Goal: Transaction & Acquisition: Book appointment/travel/reservation

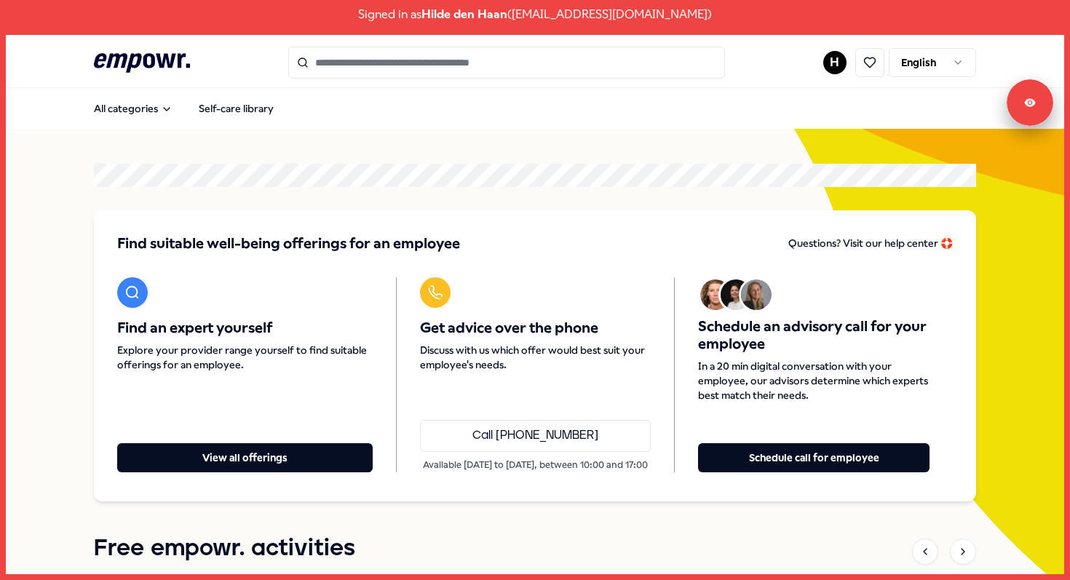
click at [922, 60] on html "Signed in as Hilde den Haan ( hdhaan@aafje.nl ) .empowr-logo_svg__cls-1{fill:#0…" at bounding box center [535, 290] width 1070 height 580
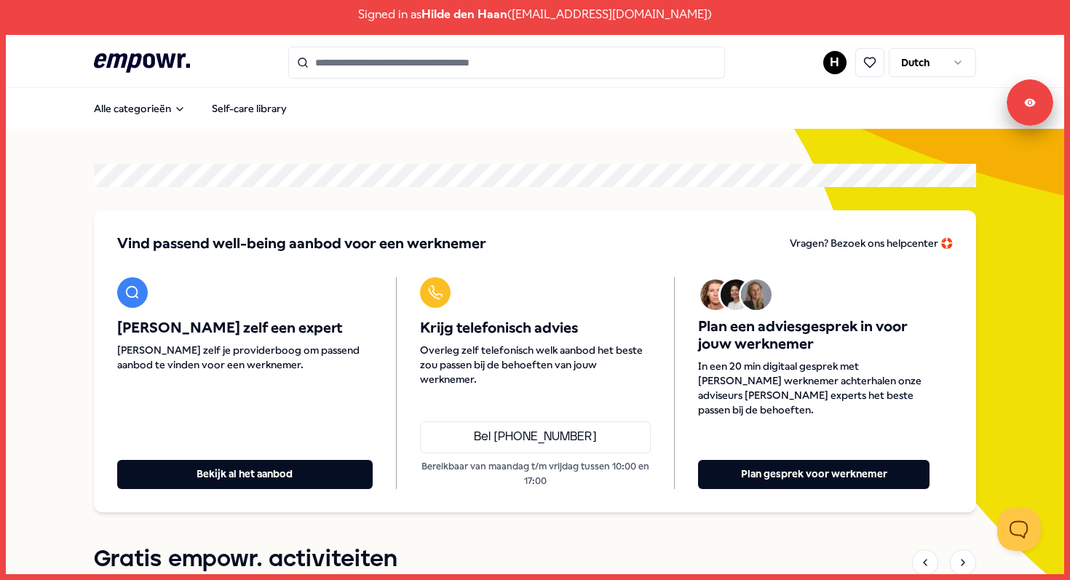
click at [218, 497] on div "Vind passend well-being aanbod voor een werknemer Vragen? Bezoek ons helpcenter…" at bounding box center [535, 361] width 882 height 302
click at [224, 486] on button "Bekijk al het aanbod" at bounding box center [245, 474] width 256 height 29
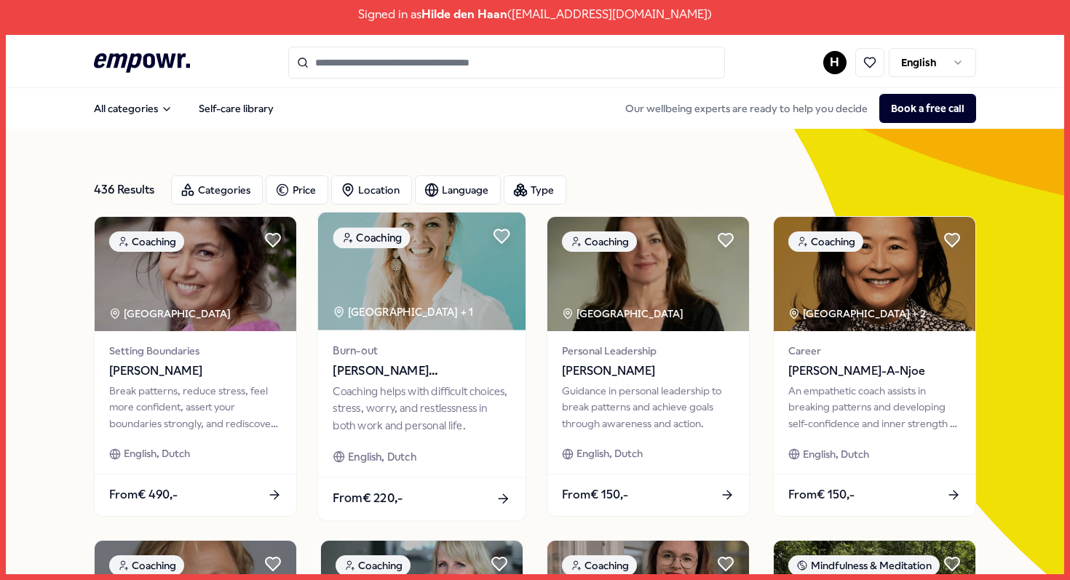
click at [379, 391] on div "Coaching helps with difficult choices, stress, worry, and restlessness in both …" at bounding box center [422, 408] width 178 height 50
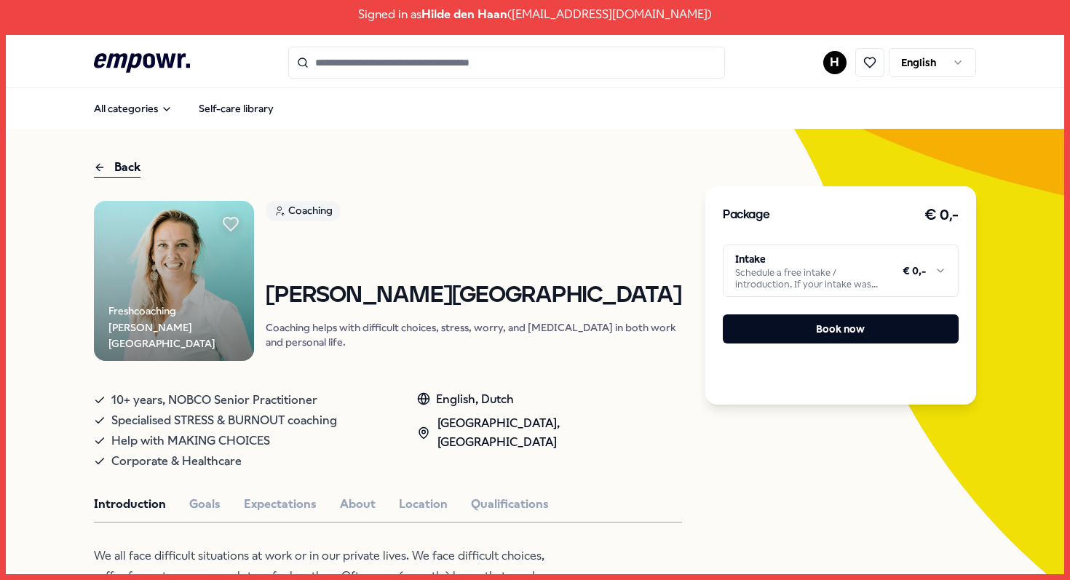
click at [845, 261] on html "Signed in as Hilde den Haan ( hdhaan@aafje.nl ) .empowr-logo_svg__cls-1{fill:#0…" at bounding box center [535, 290] width 1070 height 580
click at [932, 73] on html "Signed in as Hilde den Haan ( hdhaan@aafje.nl ) .empowr-logo_svg__cls-1{fill:#0…" at bounding box center [535, 290] width 1070 height 580
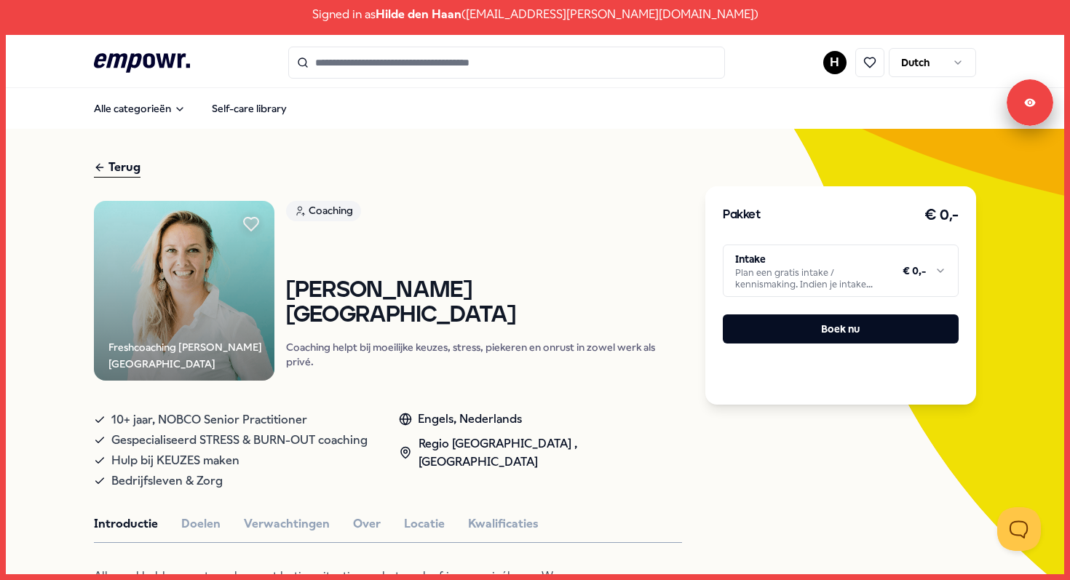
click at [848, 340] on button "Boek nu" at bounding box center [841, 329] width 236 height 29
click at [911, 266] on html "Signed in as Hilde den Haan ( hdhaan@aafje.nl ) .empowr-logo_svg__cls-1{fill:#0…" at bounding box center [535, 290] width 1070 height 580
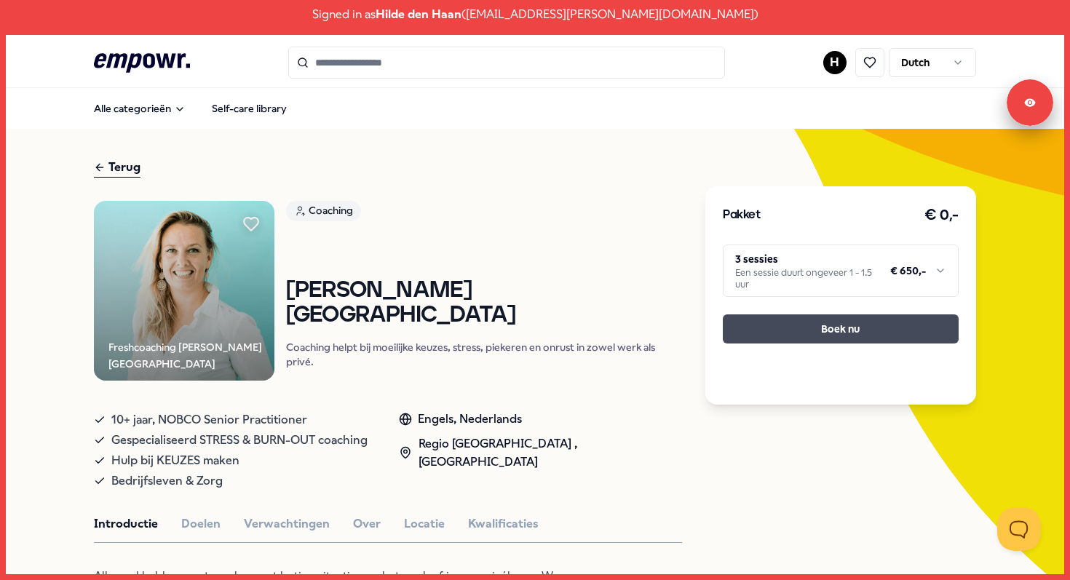
click at [879, 324] on button "Boek nu" at bounding box center [841, 329] width 236 height 29
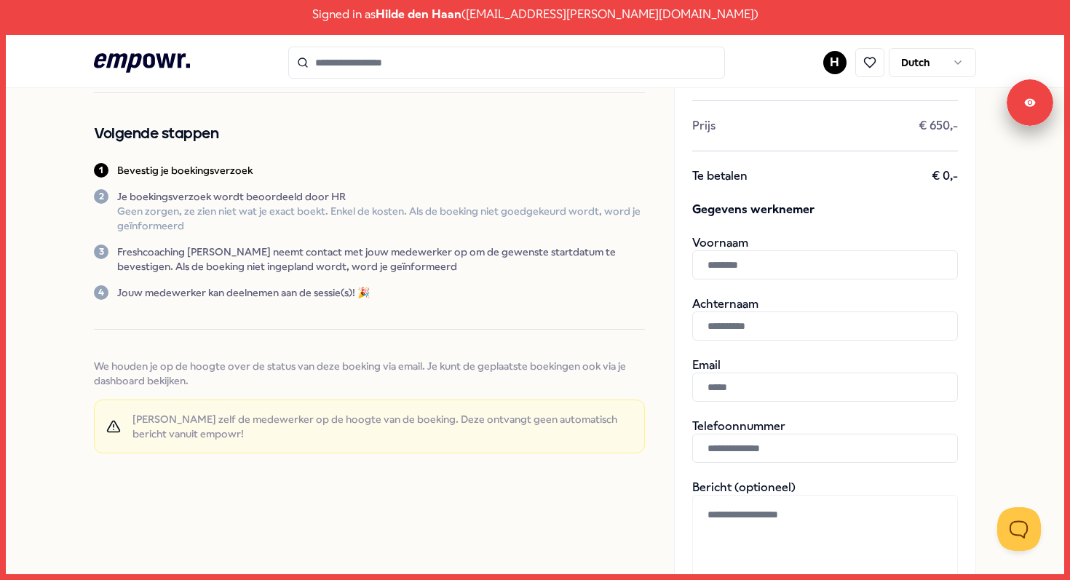
scroll to position [135, 0]
click at [138, 68] on icon ".empowr-logo_svg__cls-1{fill:#03032f}" at bounding box center [142, 63] width 96 height 27
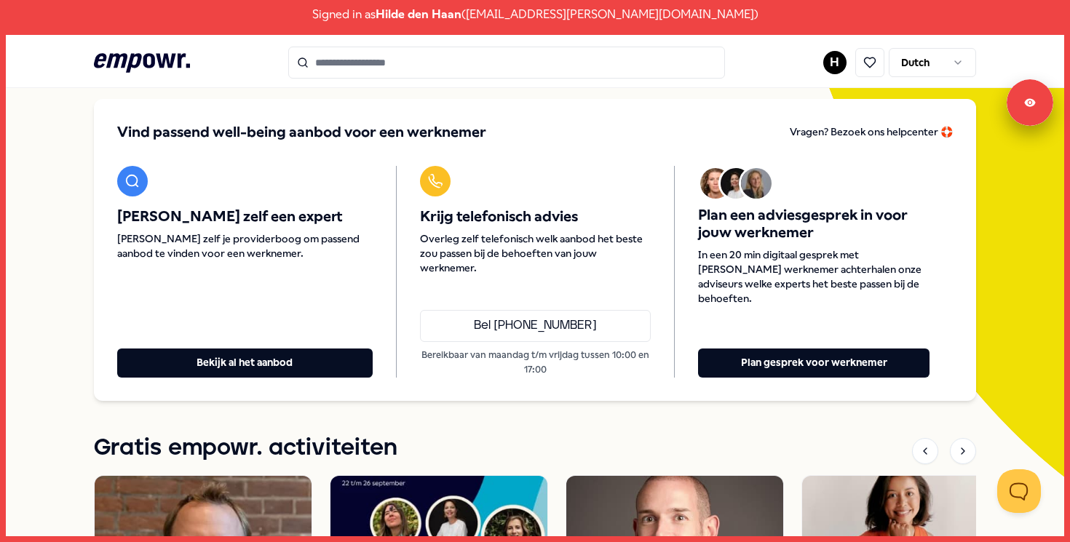
scroll to position [115, 0]
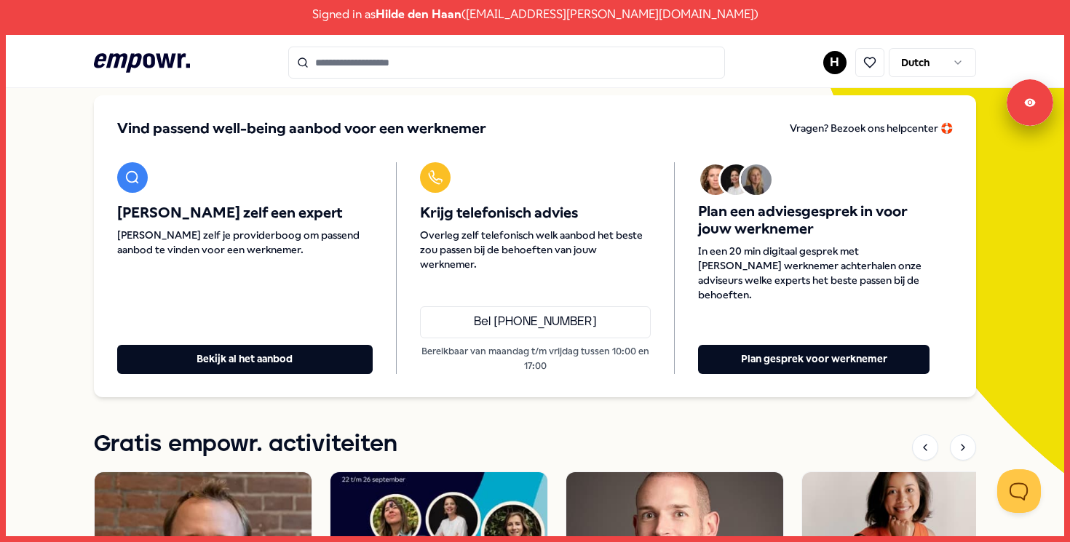
click at [841, 60] on html "Signed in as Hilde den Haan ( hdhaan@aafje.nl ) .empowr-logo_svg__cls-1{fill:#0…" at bounding box center [535, 271] width 1070 height 542
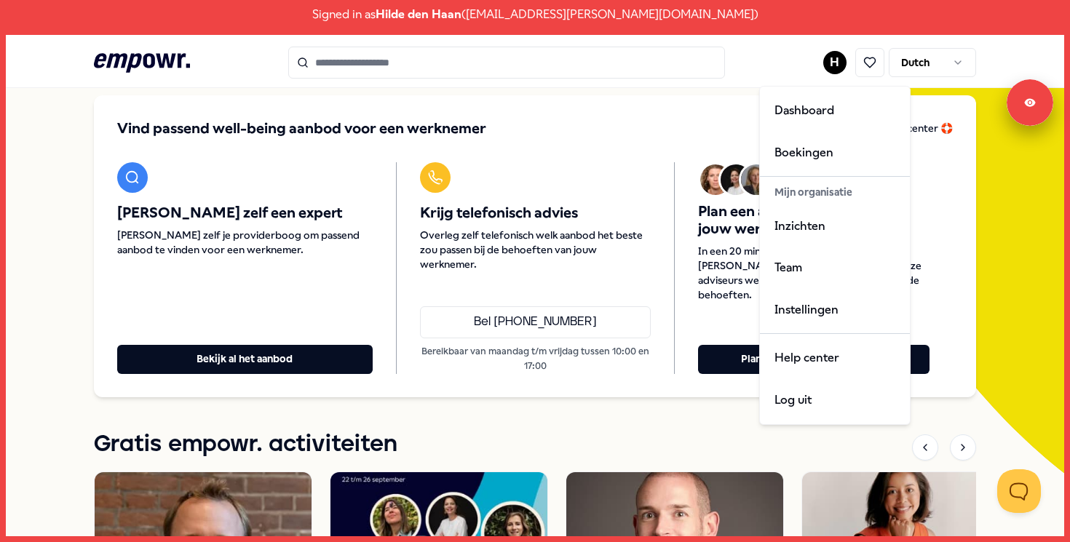
click at [1023, 107] on html "Signed in as Hilde den Haan ( hdhaan@aafje.nl ) .empowr-logo_svg__cls-1{fill:#0…" at bounding box center [535, 271] width 1070 height 542
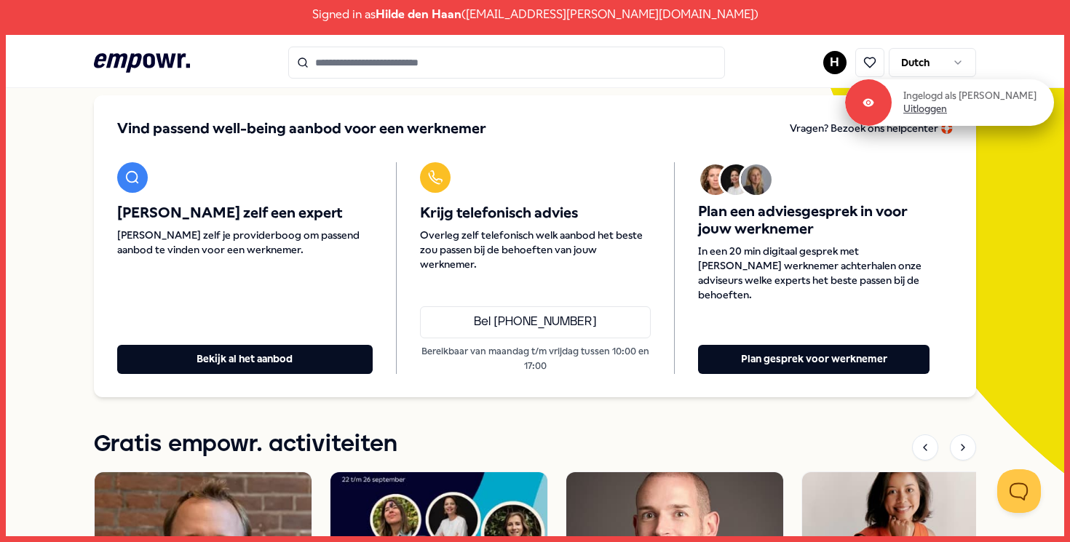
click at [939, 111] on link "Uitloggen" at bounding box center [926, 109] width 44 height 13
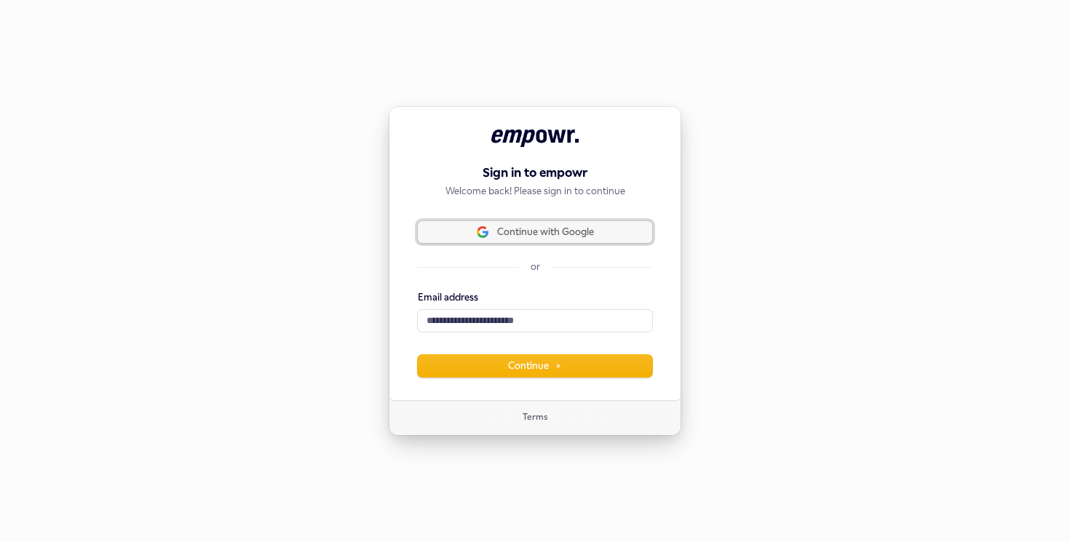
click at [530, 234] on span "Continue with Google" at bounding box center [545, 232] width 97 height 13
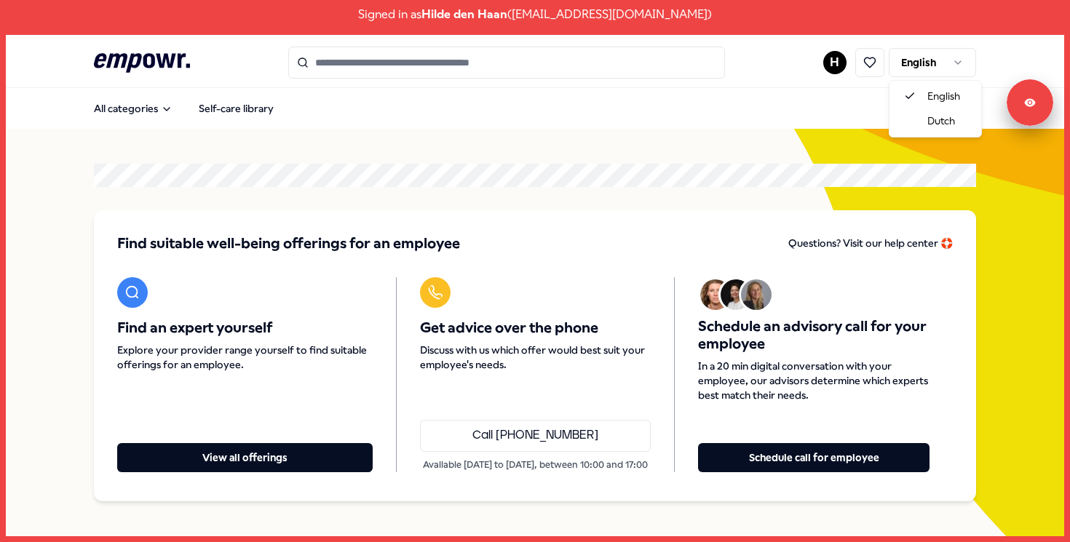
click at [920, 68] on html "Signed in as [PERSON_NAME] ( [EMAIL_ADDRESS][DOMAIN_NAME] ) .empowr-logo_svg__c…" at bounding box center [535, 271] width 1070 height 542
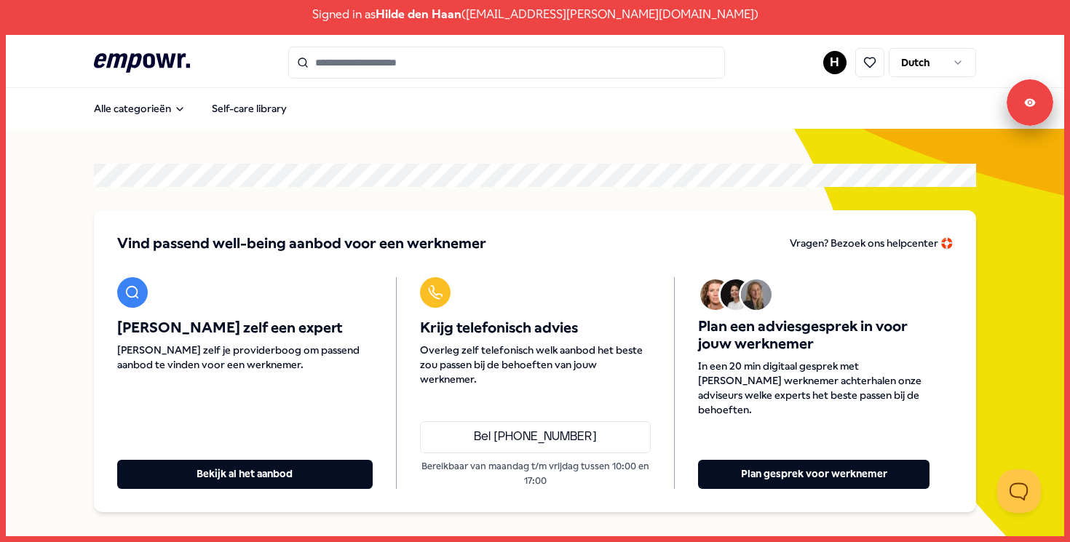
click at [411, 60] on input "Search for products, categories or subcategories" at bounding box center [506, 63] width 437 height 32
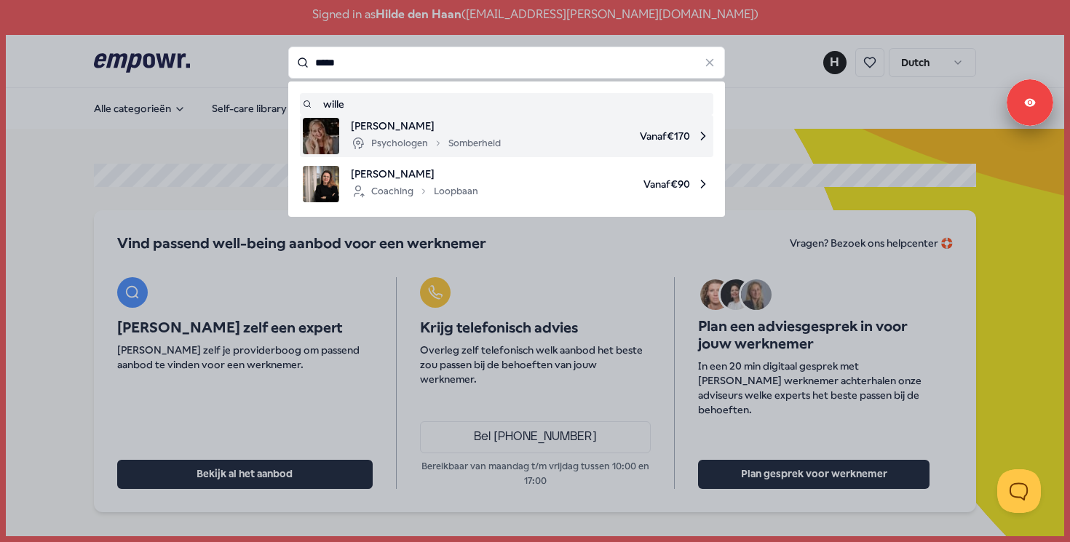
click at [501, 130] on div "[PERSON_NAME] Psychologen Somberheid Vanaf € 170" at bounding box center [507, 136] width 408 height 36
type input "*****"
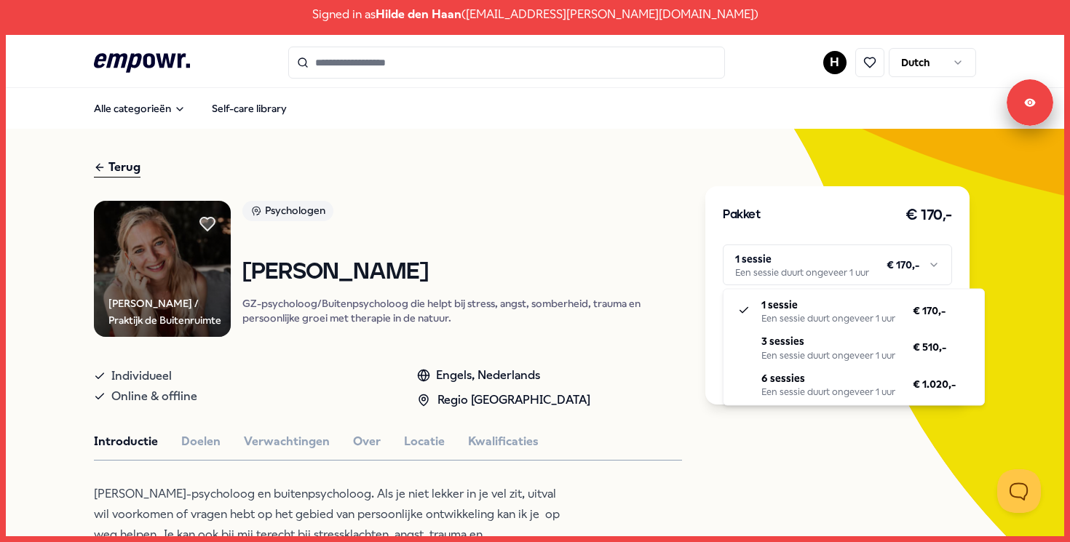
click at [846, 258] on html "Signed in as [PERSON_NAME] ( [EMAIL_ADDRESS][PERSON_NAME][DOMAIN_NAME] ) .empow…" at bounding box center [535, 271] width 1070 height 542
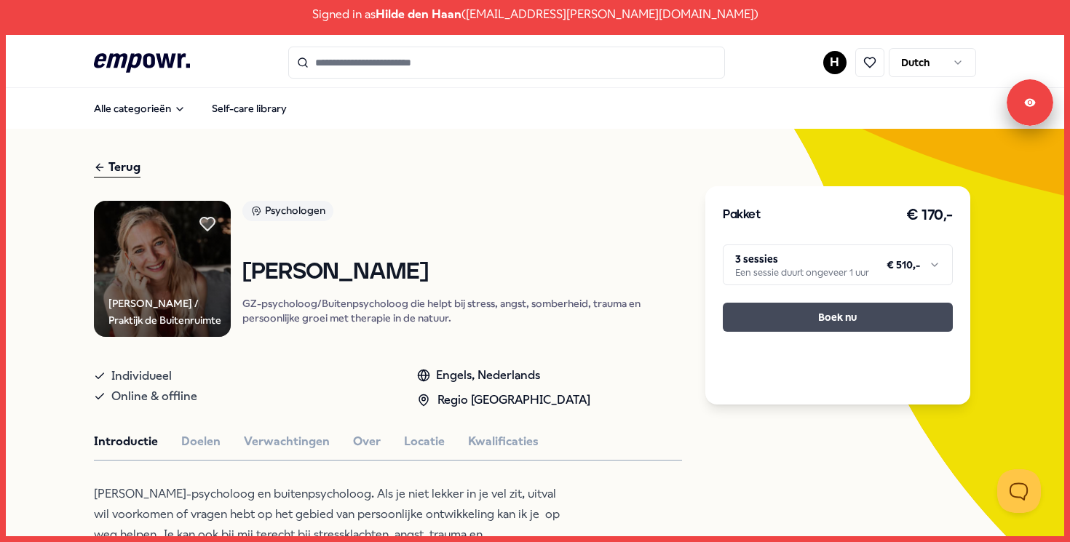
click at [837, 328] on button "Boek nu" at bounding box center [838, 317] width 230 height 29
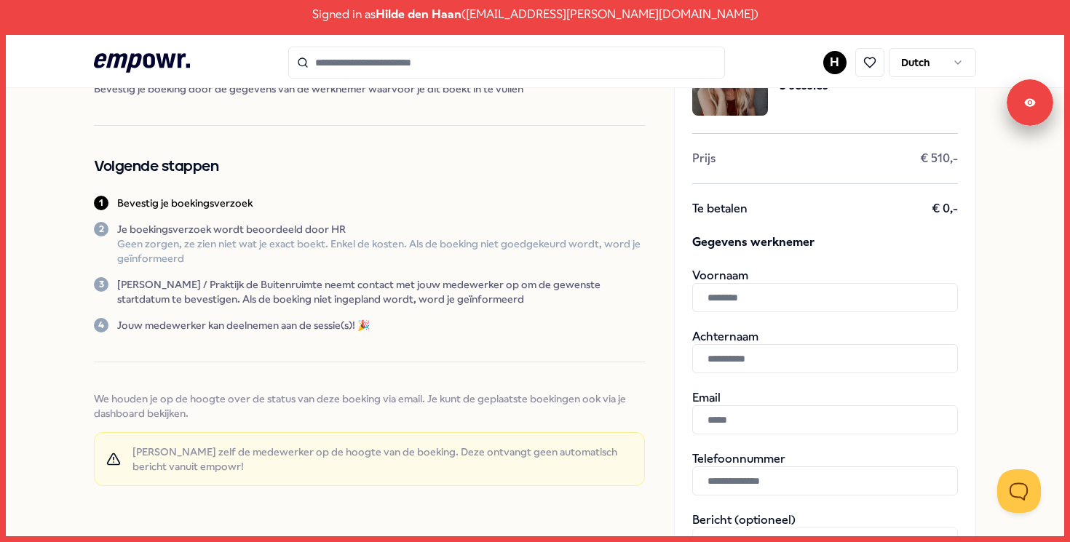
scroll to position [131, 0]
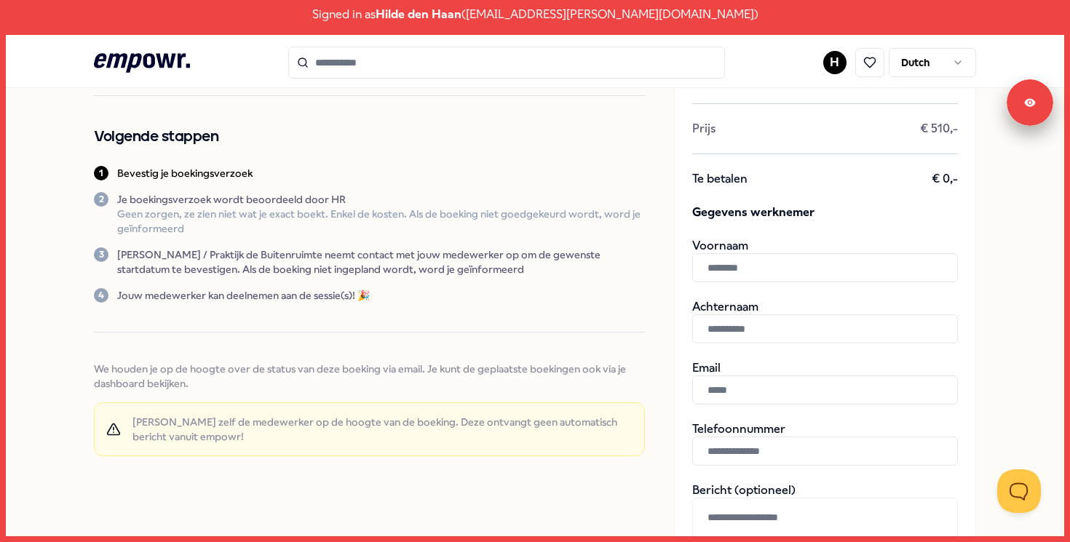
click at [786, 269] on input "text" at bounding box center [825, 267] width 266 height 29
click at [791, 330] on input "text" at bounding box center [825, 329] width 266 height 29
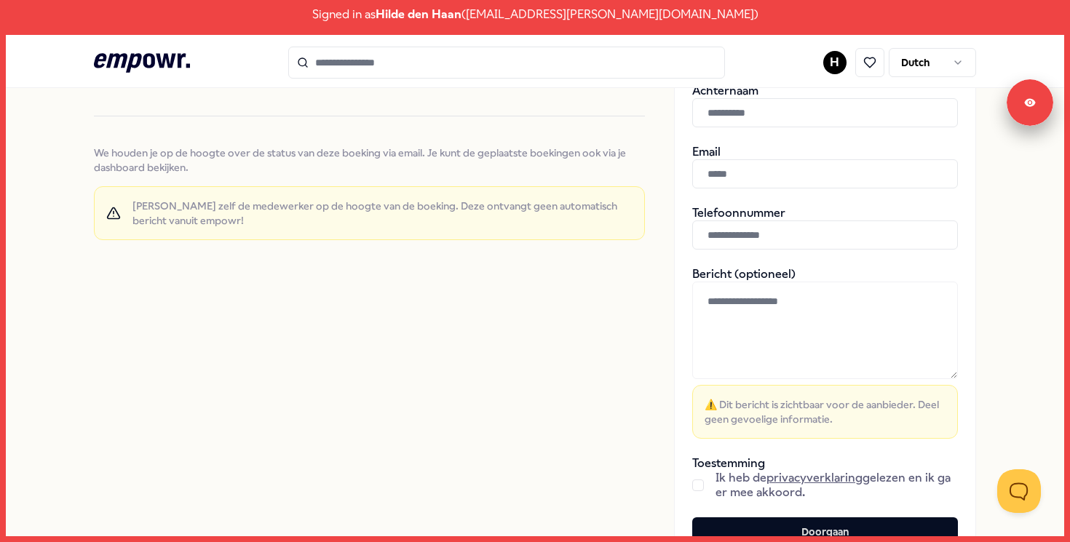
scroll to position [417, 0]
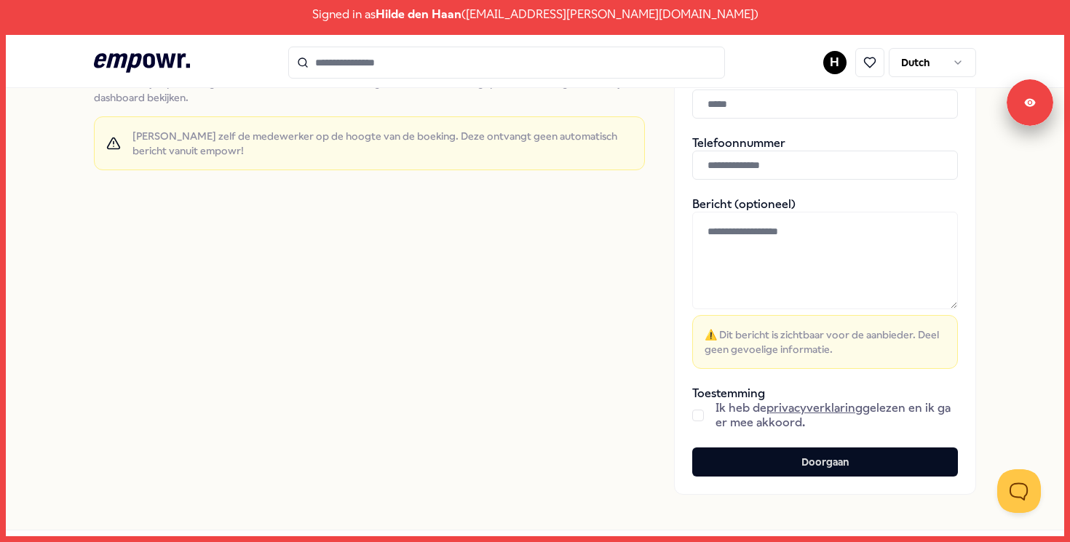
click at [695, 418] on button "button" at bounding box center [698, 416] width 12 height 12
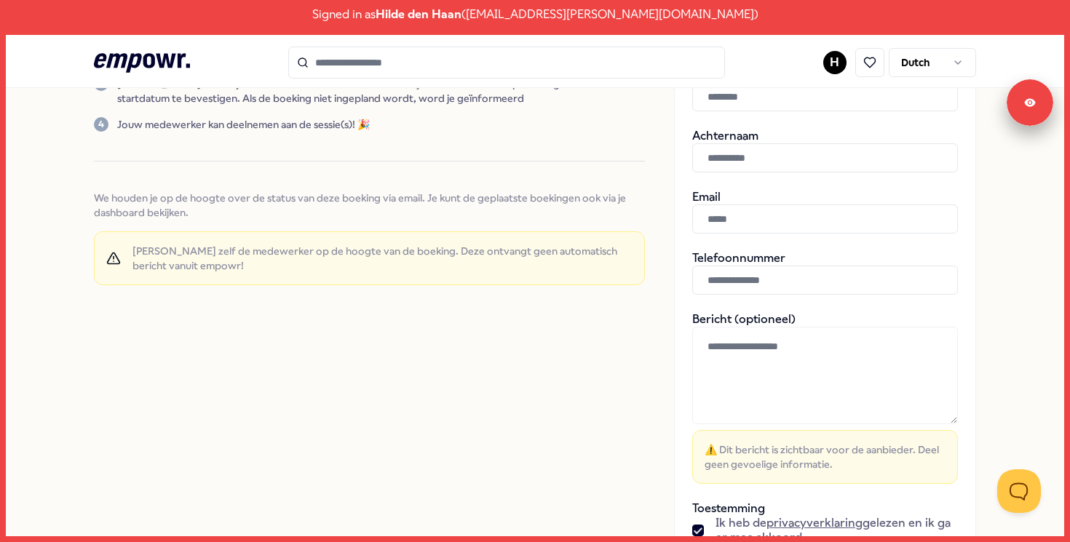
scroll to position [0, 0]
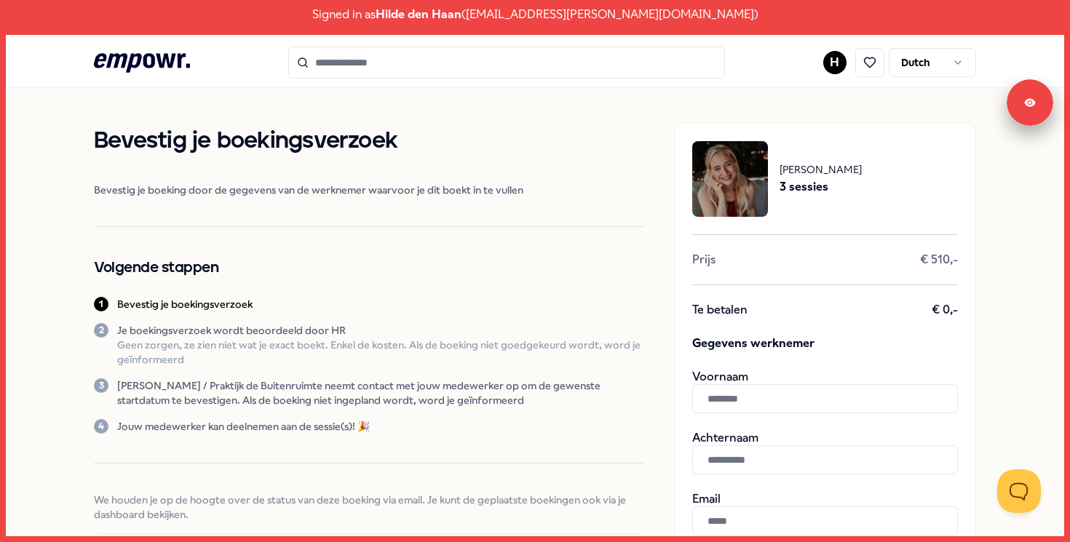
click at [166, 58] on icon at bounding box center [142, 62] width 96 height 19
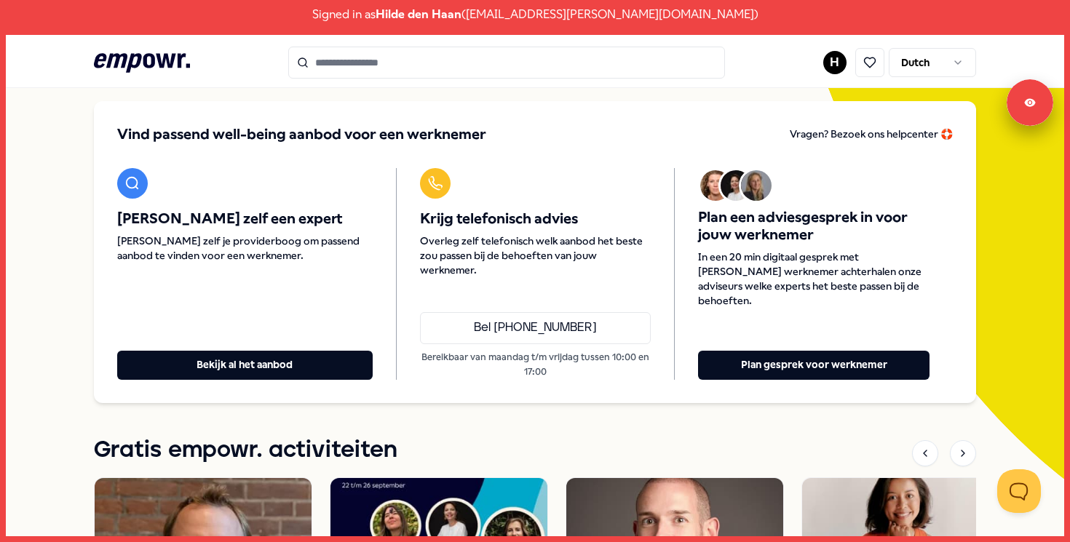
scroll to position [130, 0]
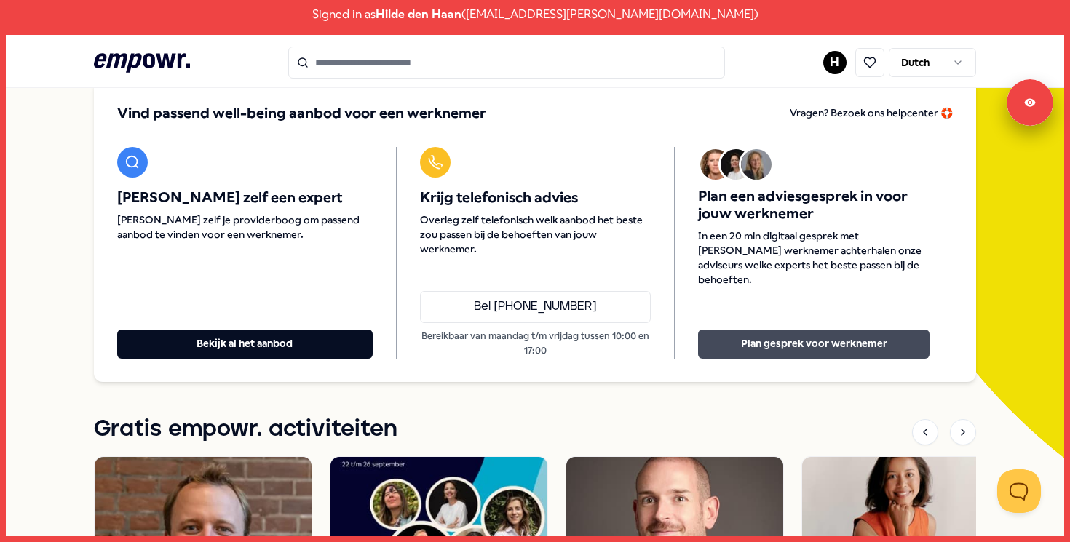
click at [785, 344] on button "Plan gesprek voor werknemer" at bounding box center [814, 344] width 232 height 29
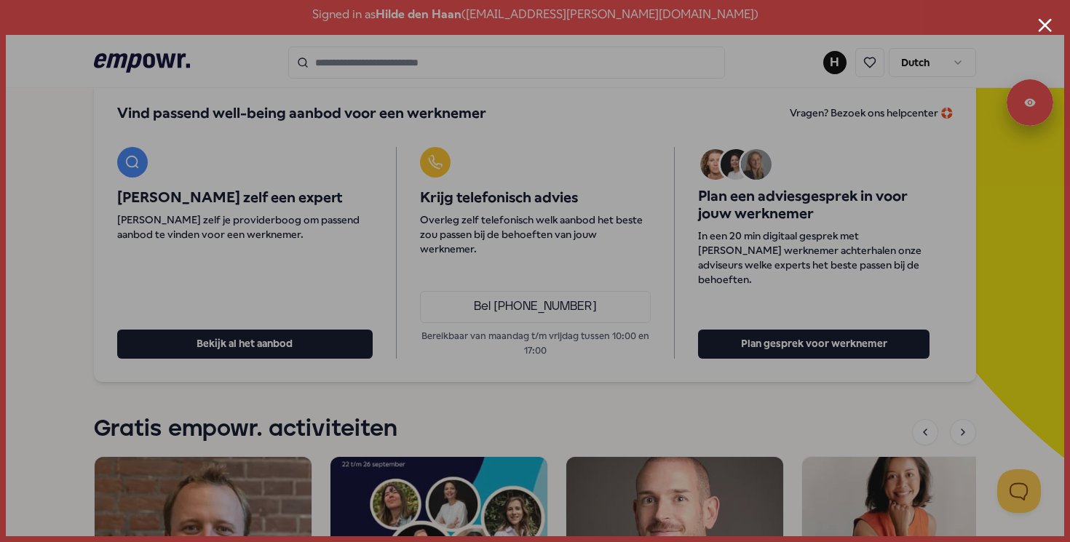
click at [1049, 25] on button "Close modal" at bounding box center [1045, 25] width 14 height 14
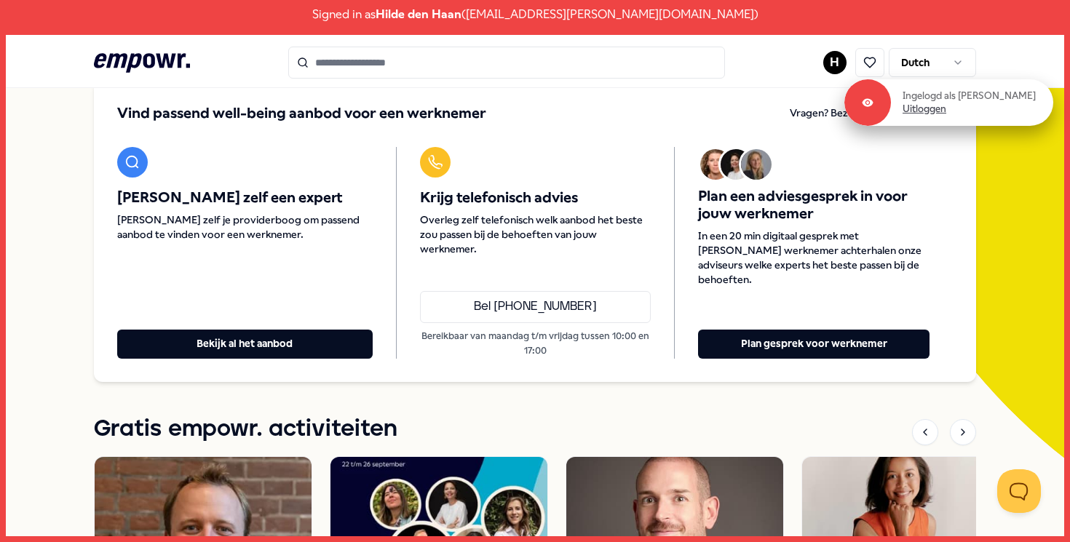
click at [944, 113] on link "Uitloggen" at bounding box center [925, 109] width 44 height 13
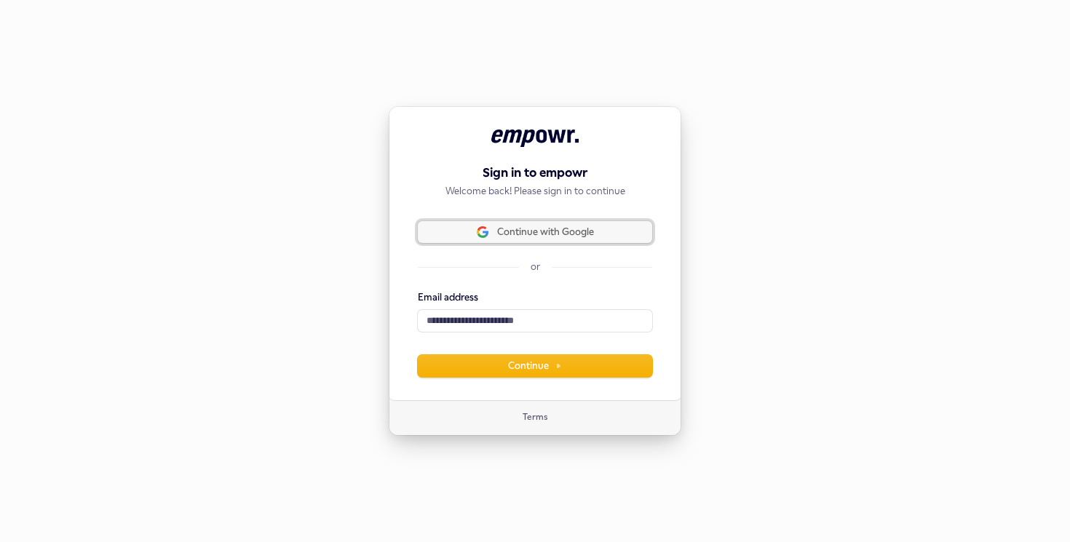
click at [601, 234] on span "Continue with Google" at bounding box center [535, 232] width 217 height 13
